Goal: Task Accomplishment & Management: Complete application form

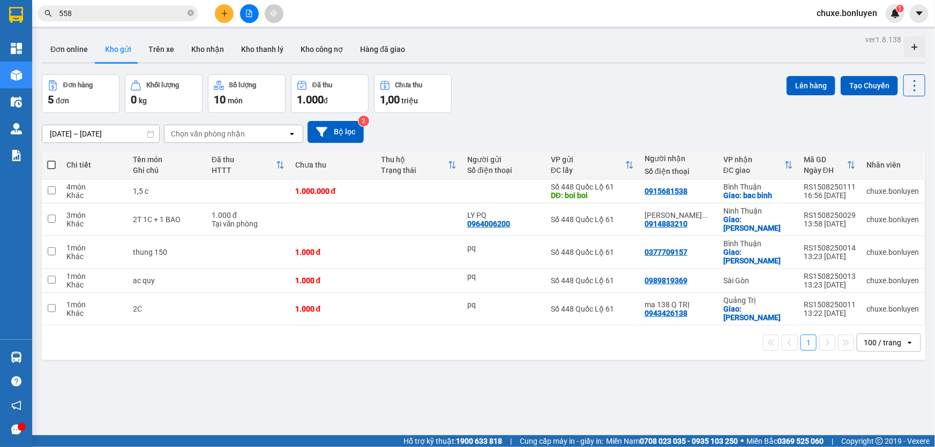
click at [221, 13] on icon "plus" at bounding box center [224, 13] width 7 height 7
click at [270, 41] on div "Tạo đơn hàng" at bounding box center [266, 40] width 47 height 12
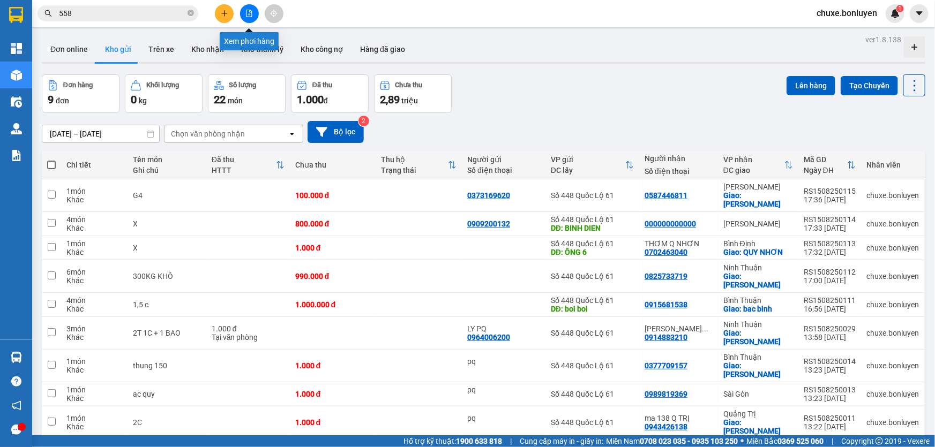
click at [251, 18] on button at bounding box center [249, 13] width 19 height 19
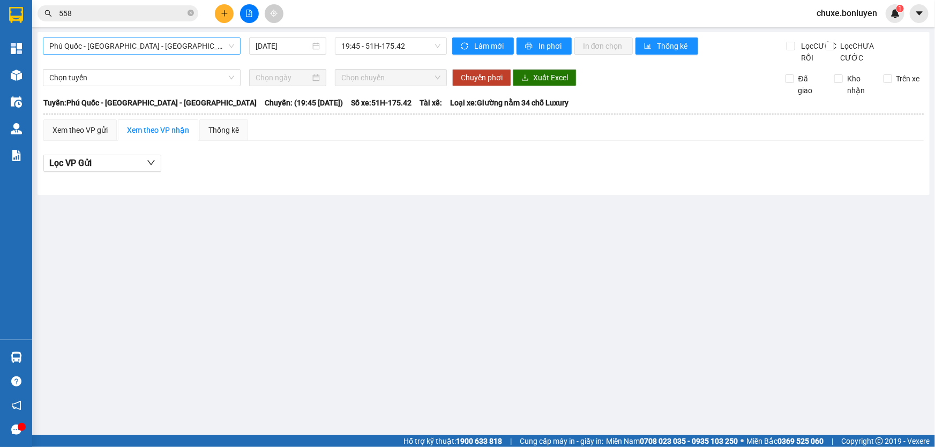
click at [166, 45] on span "Phú Quốc - [GEOGRAPHIC_DATA] - [GEOGRAPHIC_DATA]" at bounding box center [141, 46] width 185 height 16
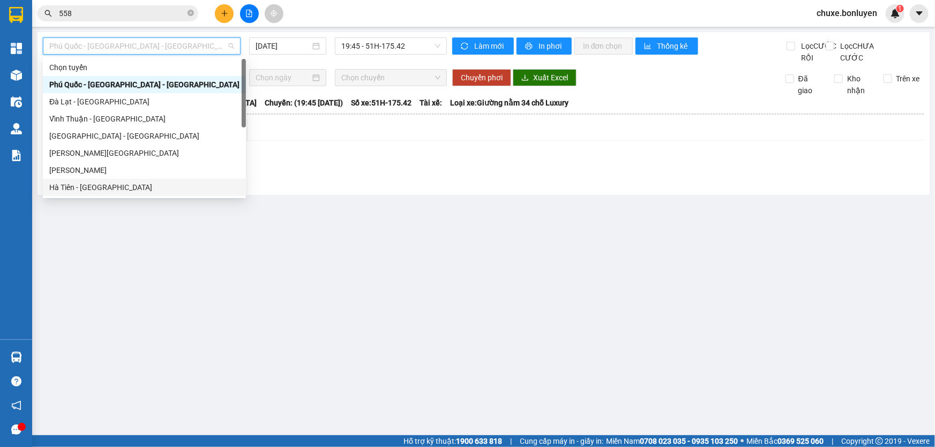
click at [113, 187] on div "Hà Tiên - [GEOGRAPHIC_DATA]" at bounding box center [144, 188] width 190 height 12
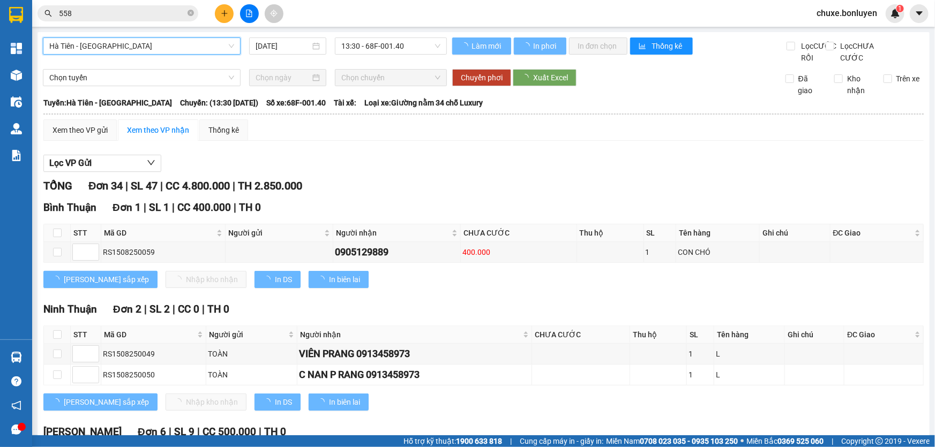
click at [289, 47] on input "[DATE]" at bounding box center [282, 46] width 55 height 12
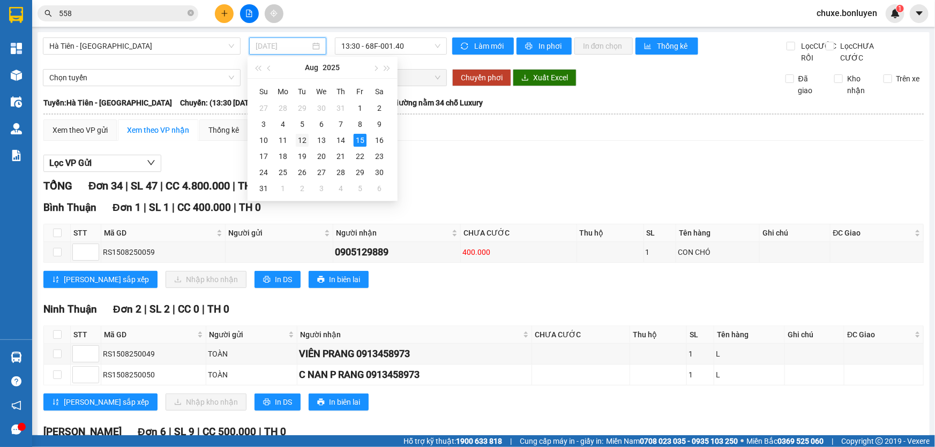
click at [299, 138] on div "12" at bounding box center [302, 140] width 13 height 13
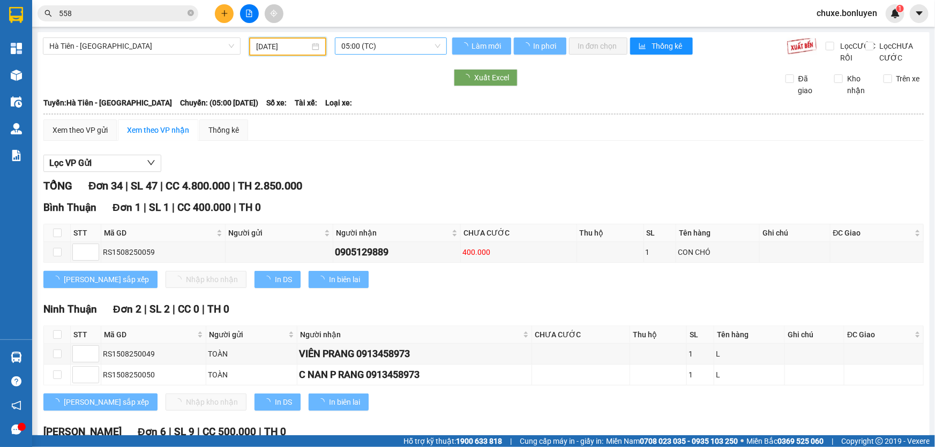
type input "[DATE]"
click at [406, 44] on span "05:00 (TC)" at bounding box center [390, 46] width 99 height 16
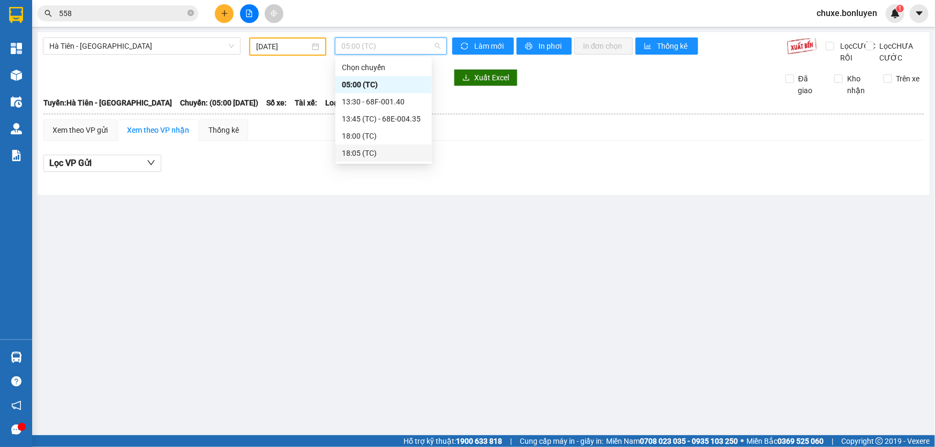
click at [380, 147] on div "18:05 (TC)" at bounding box center [384, 153] width 84 height 12
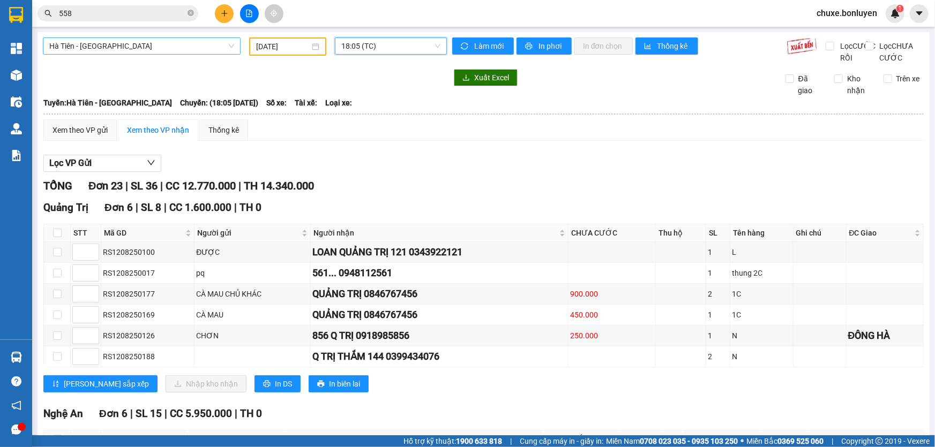
click at [160, 43] on span "Hà Tiên - [GEOGRAPHIC_DATA]" at bounding box center [141, 46] width 185 height 16
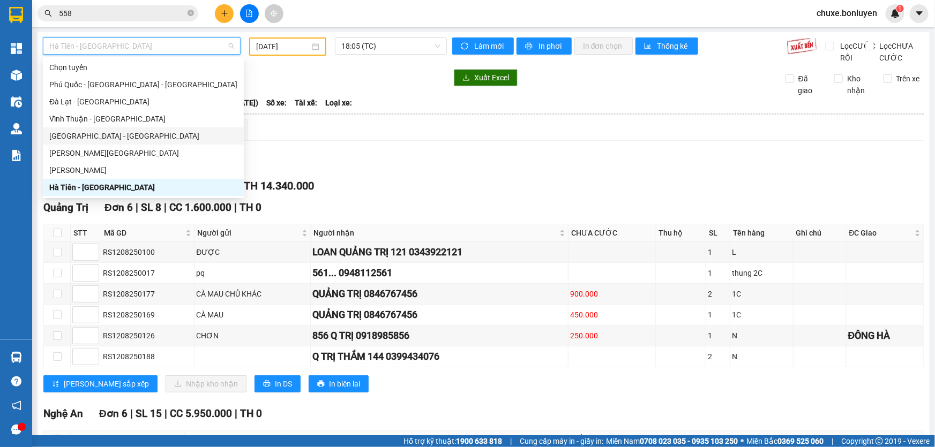
click at [114, 137] on div "[GEOGRAPHIC_DATA] - [GEOGRAPHIC_DATA]" at bounding box center [143, 136] width 188 height 12
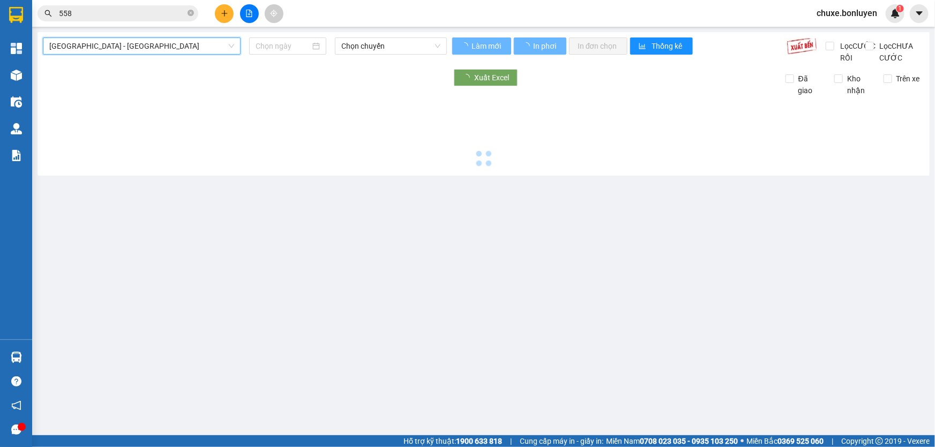
type input "[DATE]"
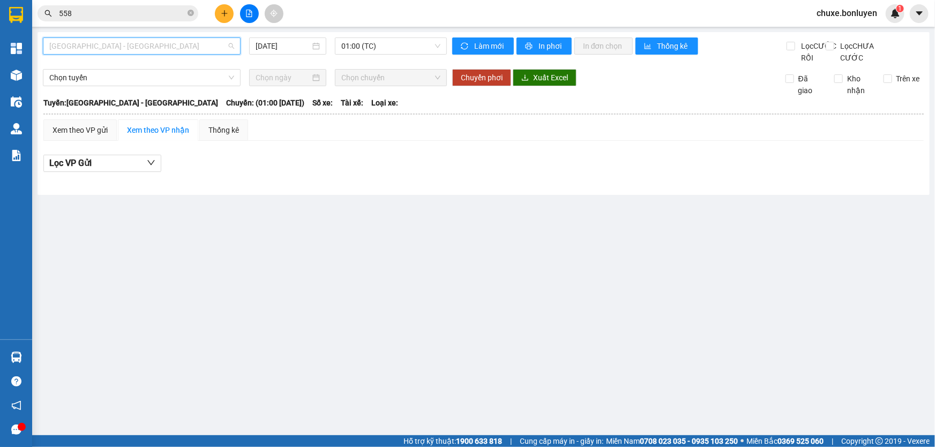
click at [107, 45] on span "[GEOGRAPHIC_DATA] - [GEOGRAPHIC_DATA]" at bounding box center [141, 46] width 185 height 16
